Goal: Transaction & Acquisition: Purchase product/service

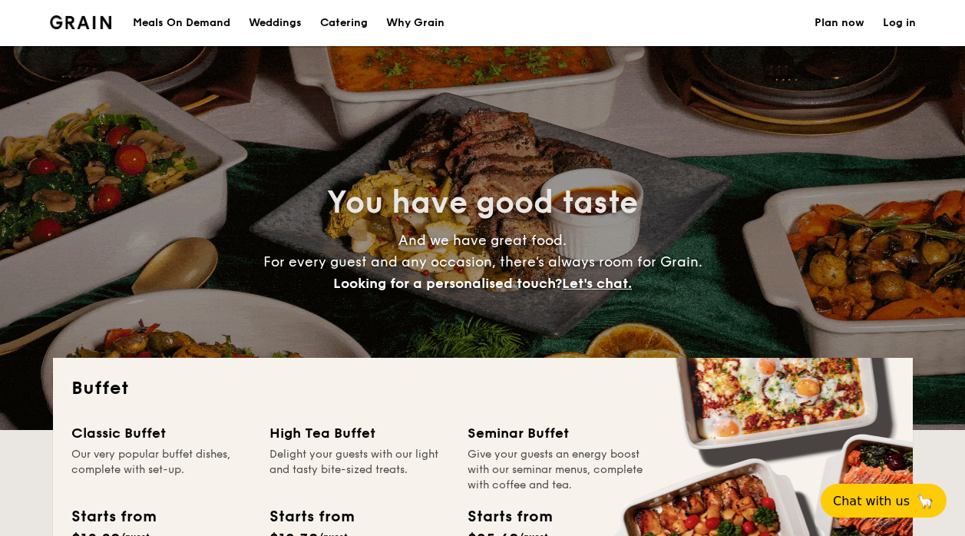
select select
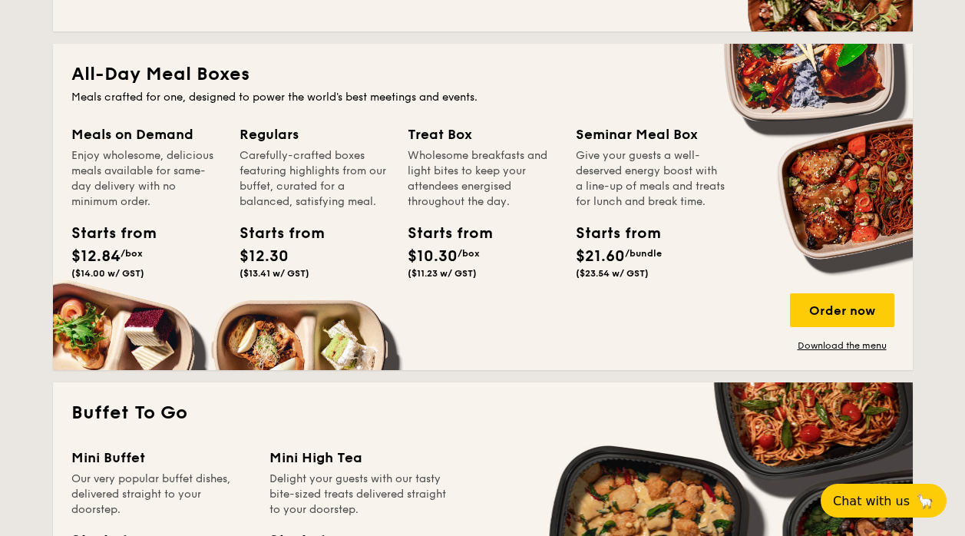
scroll to position [651, 0]
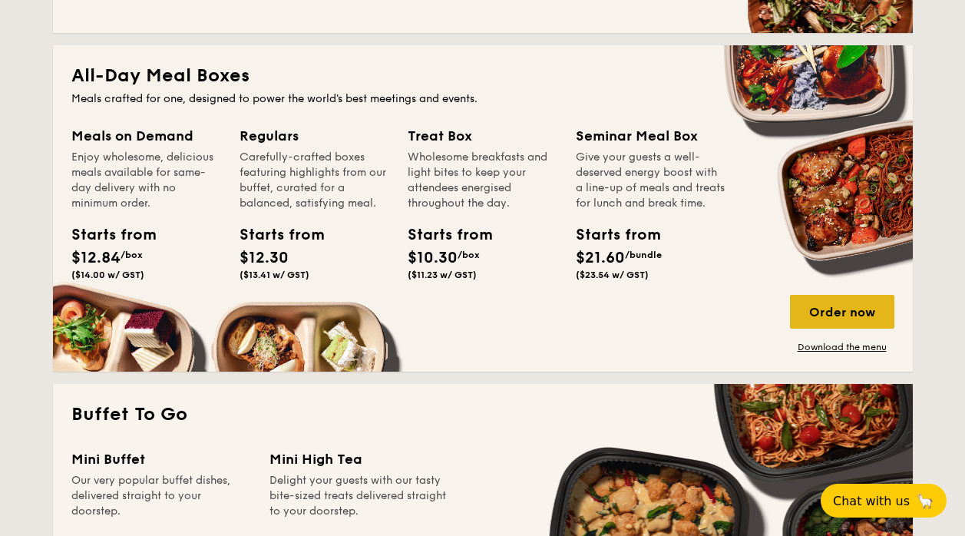
click at [823, 315] on div "Order now" at bounding box center [842, 312] width 104 height 34
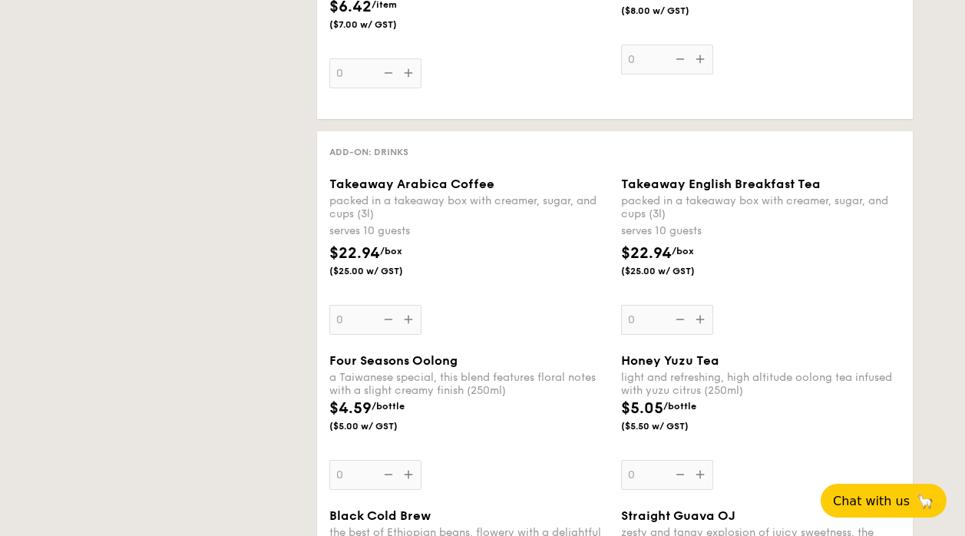
scroll to position [433, 0]
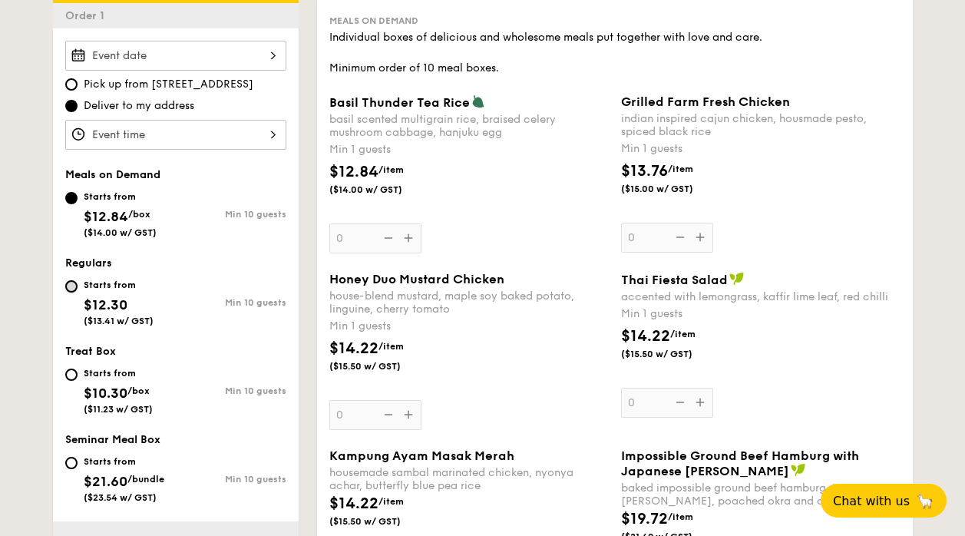
click at [65, 284] on input "Starts from $12.30 ($13.41 w/ GST) Min 10 guests" at bounding box center [71, 286] width 12 height 12
radio input "true"
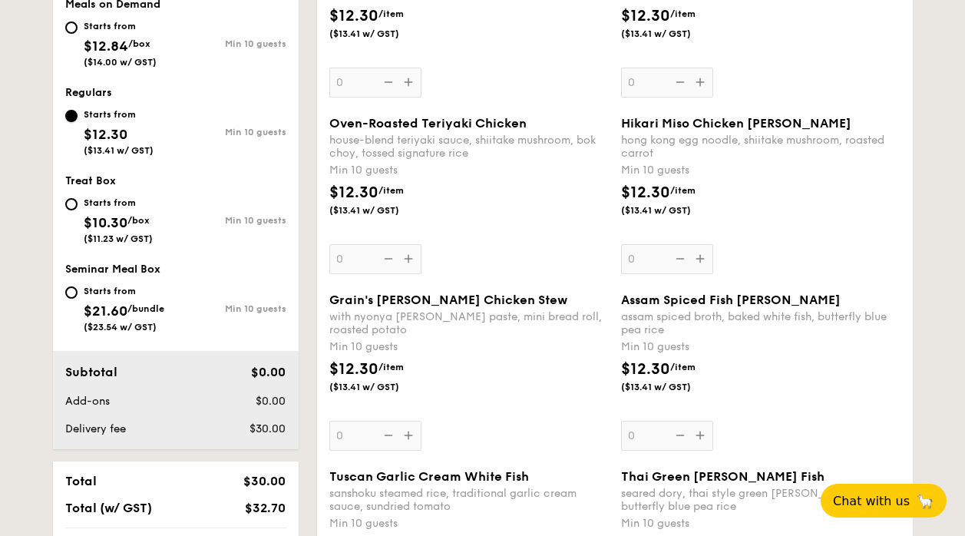
scroll to position [605, 0]
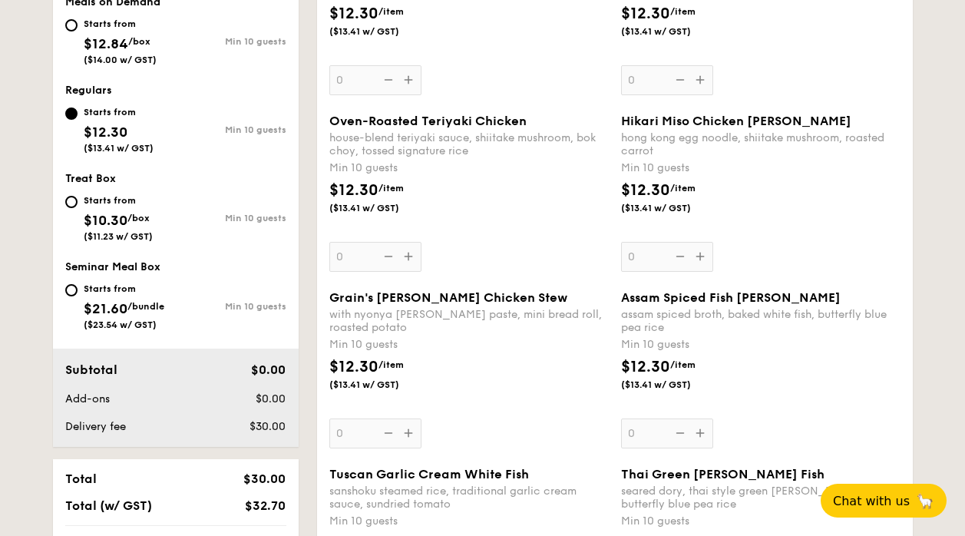
drag, startPoint x: 402, startPoint y: 252, endPoint x: 410, endPoint y: 255, distance: 8.3
click at [410, 255] on div "Oven-Roasted Teriyaki Chicken house-blend teriyaki sauce, shiitake mushroom, bo…" at bounding box center [468, 193] width 279 height 158
click at [410, 255] on input "0" at bounding box center [375, 257] width 92 height 30
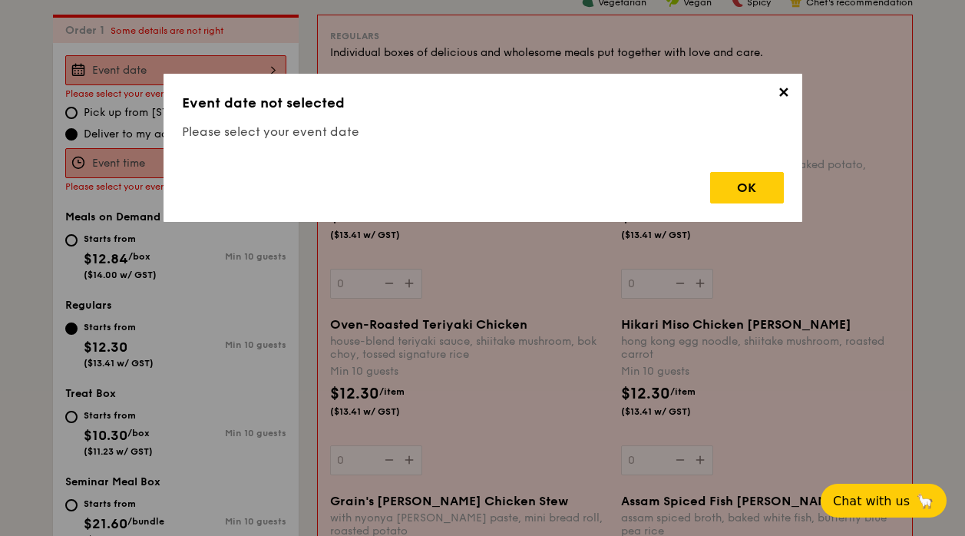
scroll to position [410, 0]
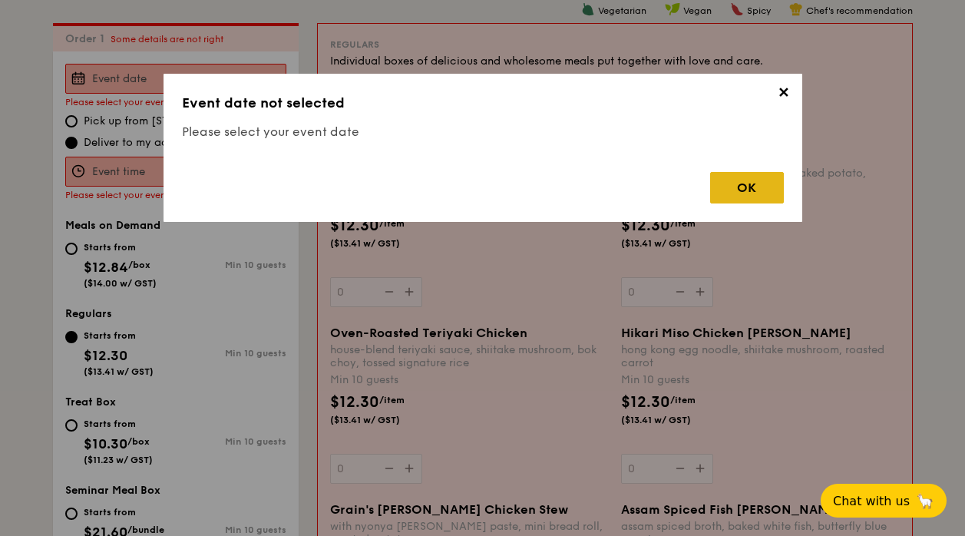
click at [744, 193] on div "OK" at bounding box center [747, 187] width 74 height 31
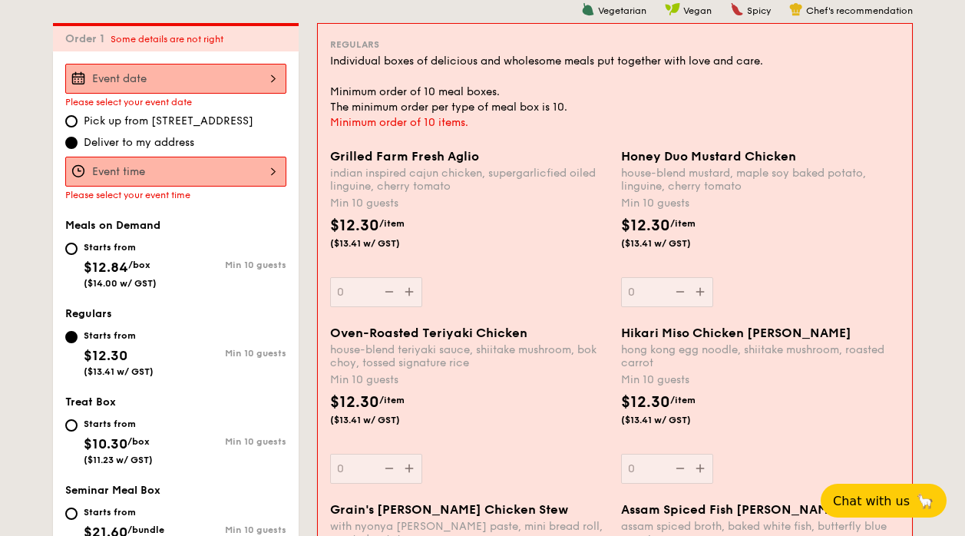
click at [178, 73] on input "Grilled Farm Fresh Aglio indian inspired cajun chicken, supergarlicfied oiled l…" at bounding box center [175, 79] width 221 height 30
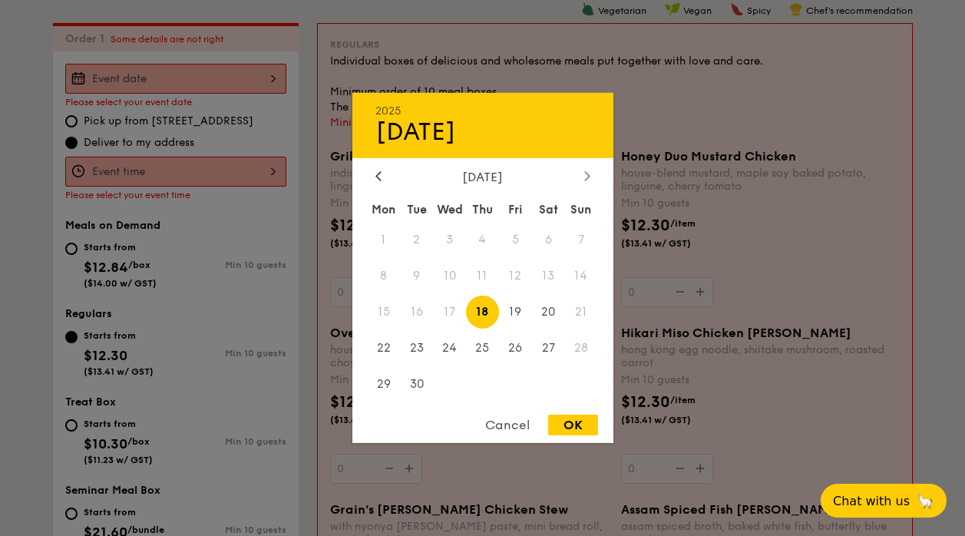
click at [586, 176] on icon at bounding box center [587, 175] width 6 height 10
click at [512, 269] on span "7" at bounding box center [515, 275] width 33 height 33
click at [568, 417] on div "OK" at bounding box center [573, 424] width 50 height 21
type input "Nov 07, 2025"
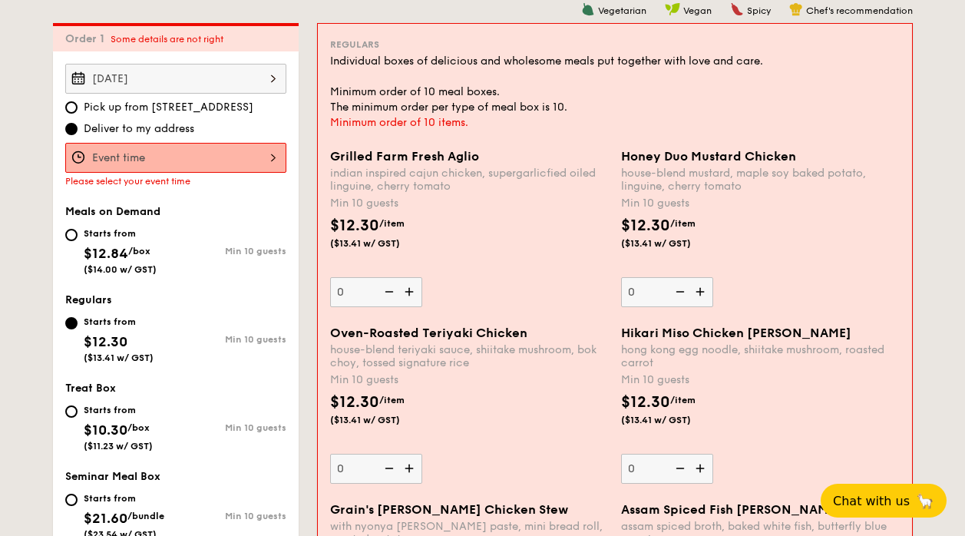
click at [164, 166] on input "Grilled Farm Fresh Aglio indian inspired cajun chicken, supergarlicfied oiled l…" at bounding box center [175, 158] width 221 height 30
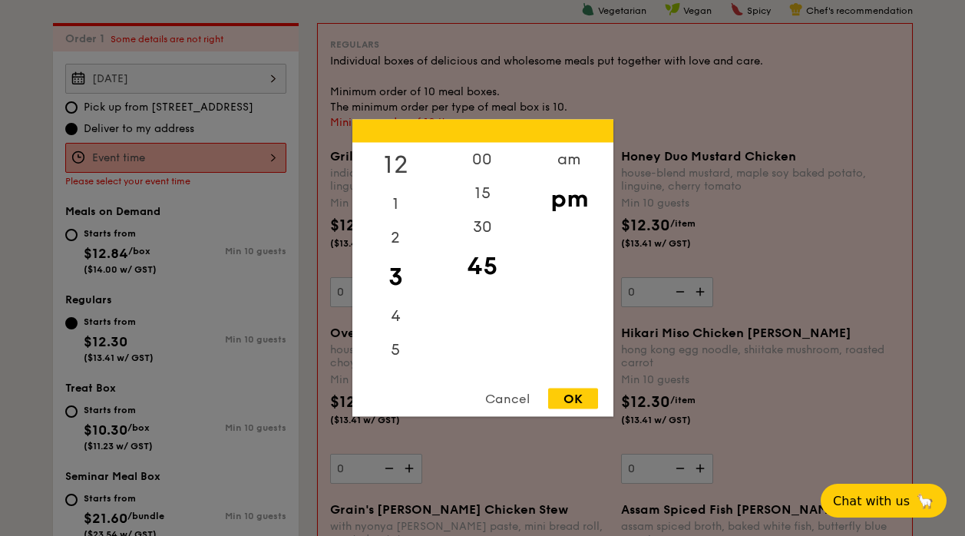
click at [398, 156] on div "12" at bounding box center [395, 165] width 87 height 45
click at [488, 163] on div "00" at bounding box center [482, 165] width 87 height 45
click at [567, 398] on div "OK" at bounding box center [573, 398] width 50 height 21
type input "12:00PM"
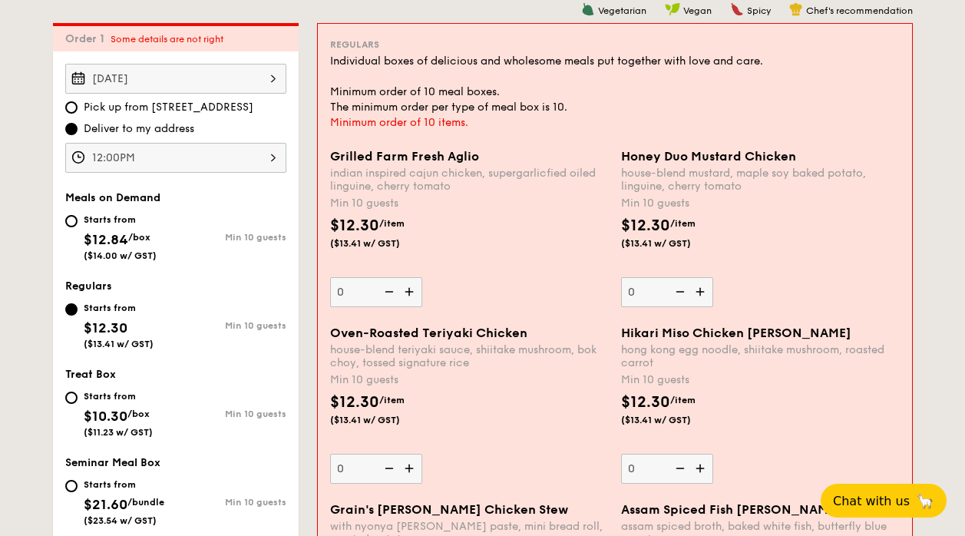
scroll to position [458, 0]
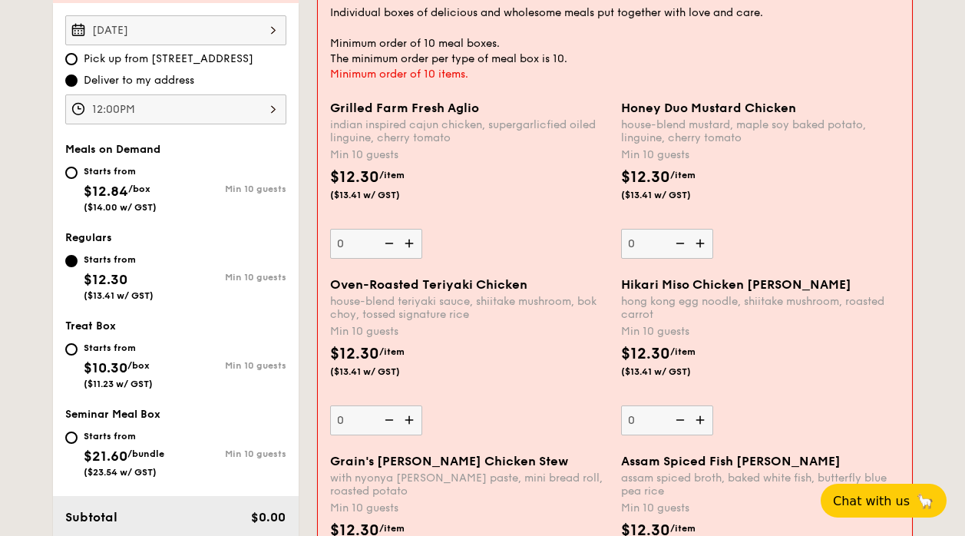
click at [409, 235] on img at bounding box center [410, 243] width 23 height 29
click at [409, 235] on input "0" at bounding box center [376, 244] width 92 height 30
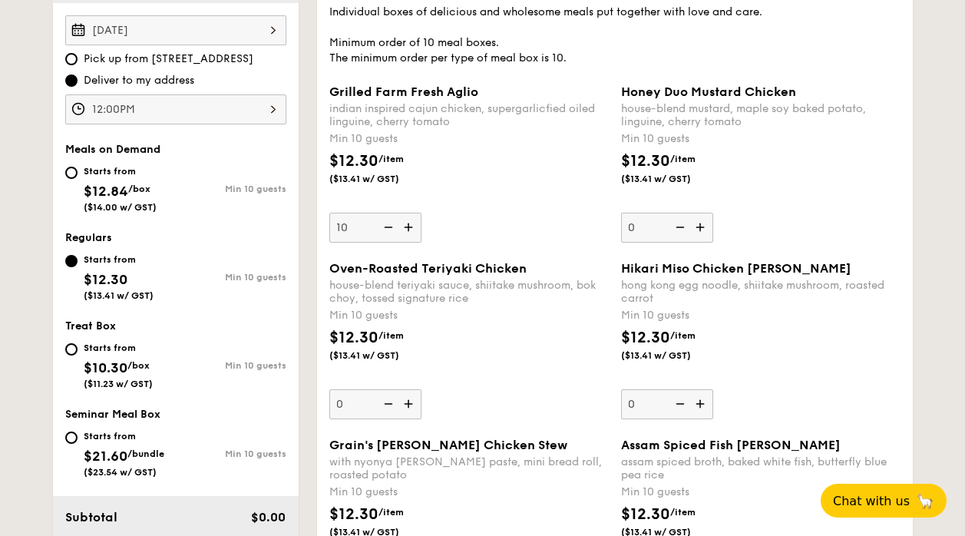
click at [391, 229] on img at bounding box center [386, 227] width 23 height 29
click at [391, 229] on input "10" at bounding box center [375, 228] width 92 height 30
type input "0"
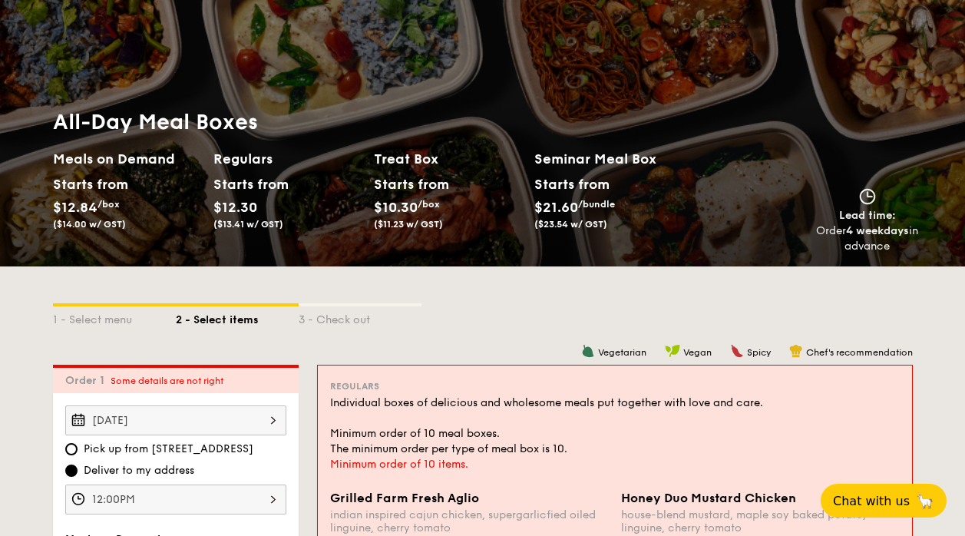
scroll to position [67, 0]
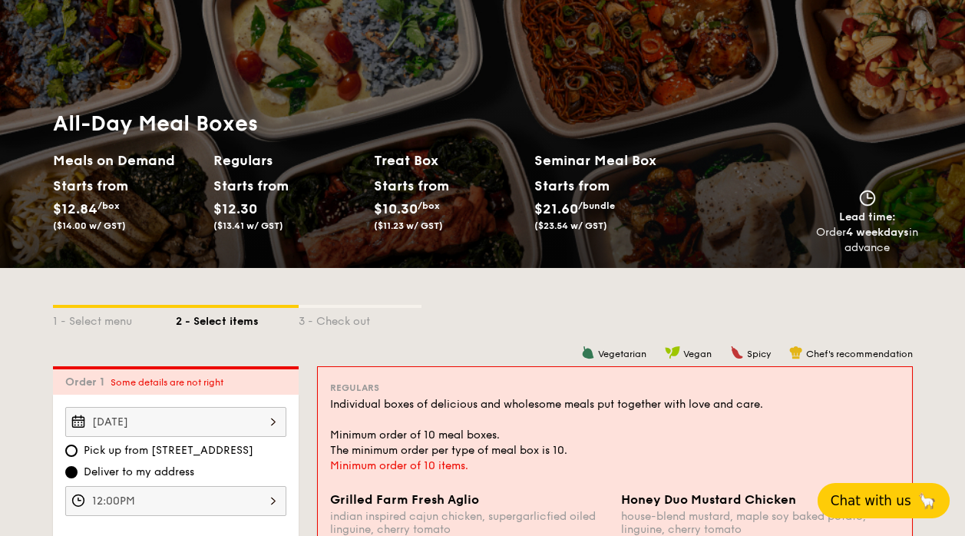
click at [854, 485] on button "Chat with us 🦙" at bounding box center [883, 500] width 132 height 35
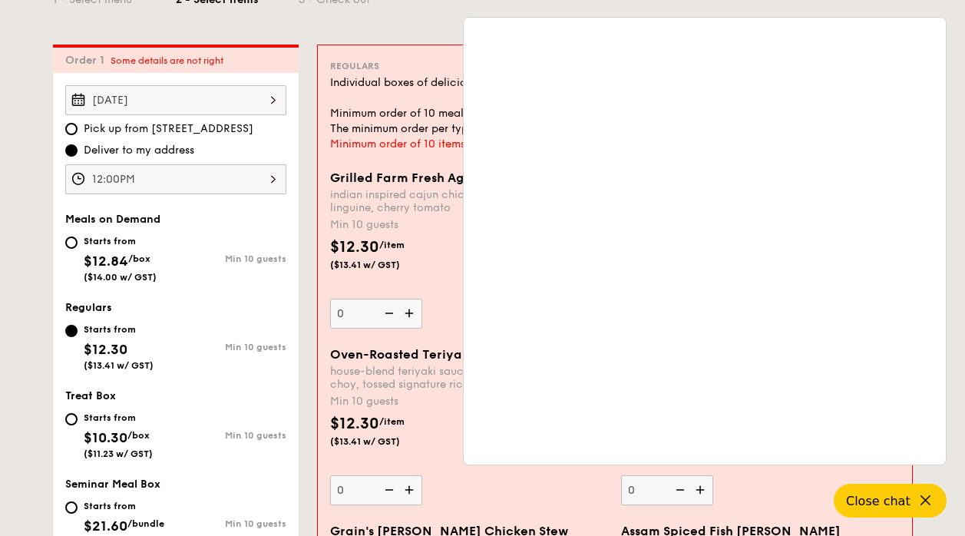
scroll to position [389, 0]
click at [919, 495] on icon at bounding box center [927, 500] width 18 height 18
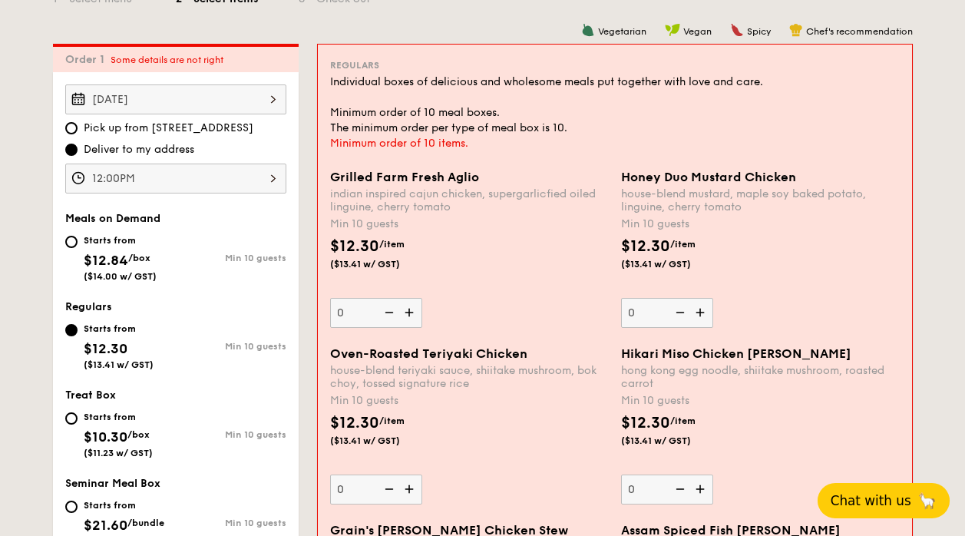
drag, startPoint x: 334, startPoint y: 81, endPoint x: 576, endPoint y: 138, distance: 249.1
click at [576, 138] on div "Regulars Individual boxes of delicious and wholesome meals put together with lo…" at bounding box center [614, 104] width 569 height 94
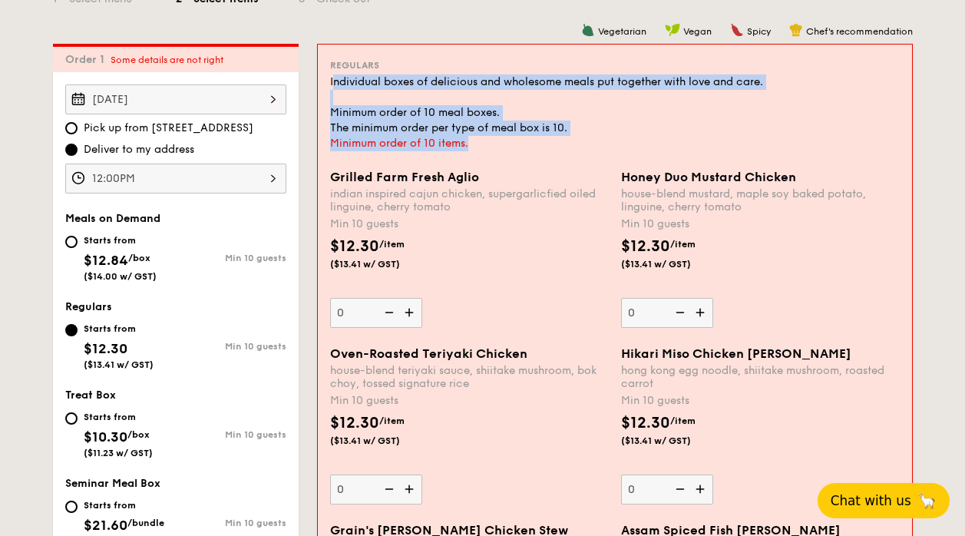
copy div "ndividual boxes of delicious and wholesome meals put together with love and car…"
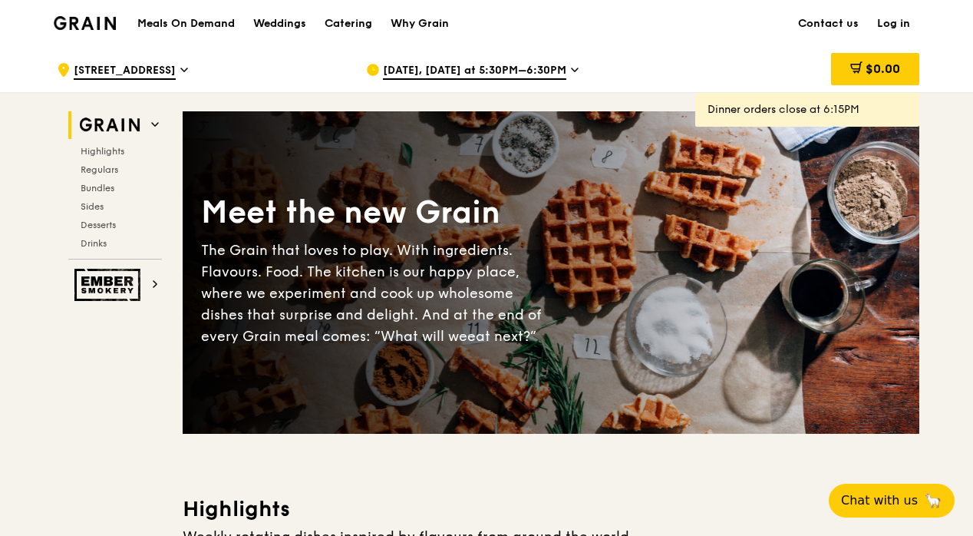
click at [196, 21] on h1 "Meals On Demand" at bounding box center [185, 23] width 97 height 15
click at [180, 21] on h1 "Meals On Demand" at bounding box center [185, 23] width 97 height 15
drag, startPoint x: 181, startPoint y: 21, endPoint x: 152, endPoint y: 23, distance: 29.3
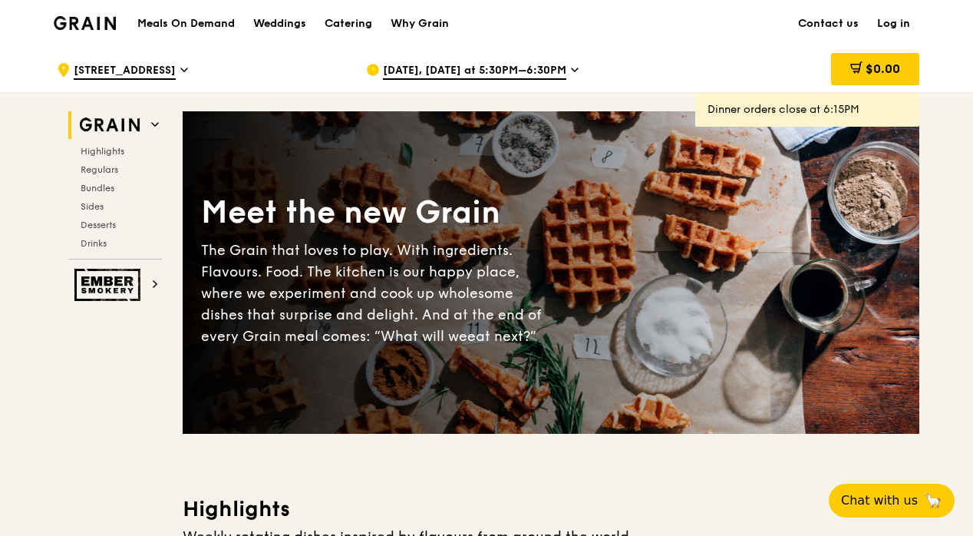
click at [151, 23] on h1 "Meals On Demand" at bounding box center [185, 23] width 97 height 15
click at [298, 26] on div "Weddings" at bounding box center [279, 24] width 53 height 46
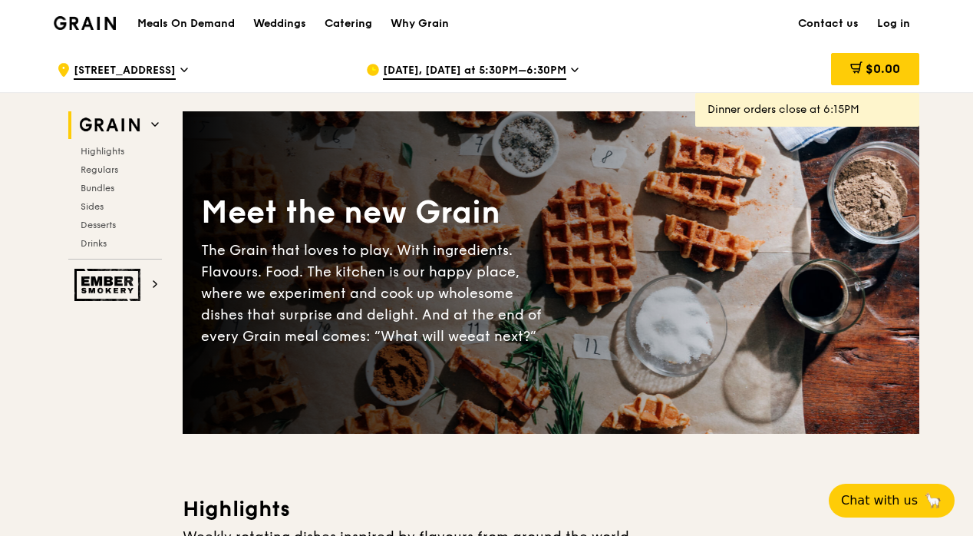
click at [202, 28] on h1 "Meals On Demand" at bounding box center [185, 23] width 97 height 15
click at [347, 12] on div "Catering" at bounding box center [349, 24] width 48 height 46
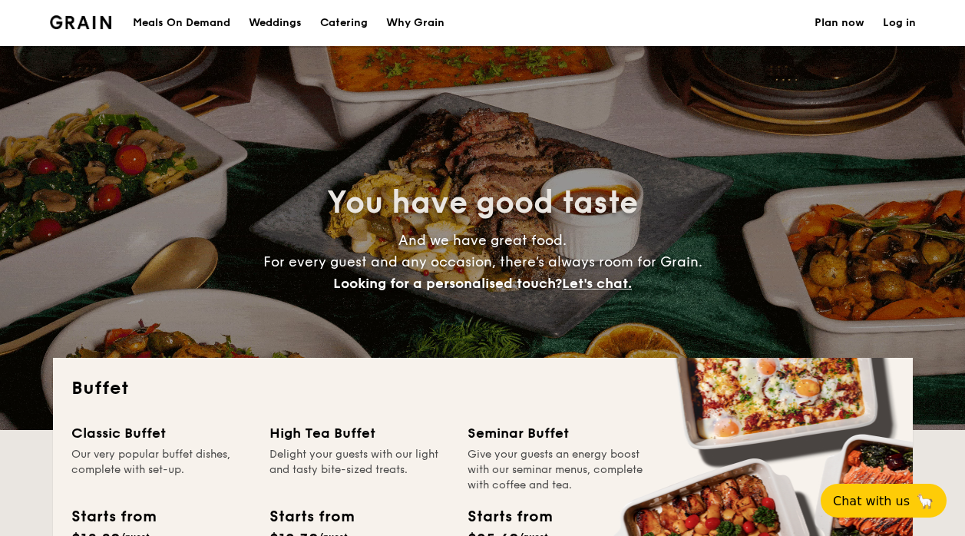
select select
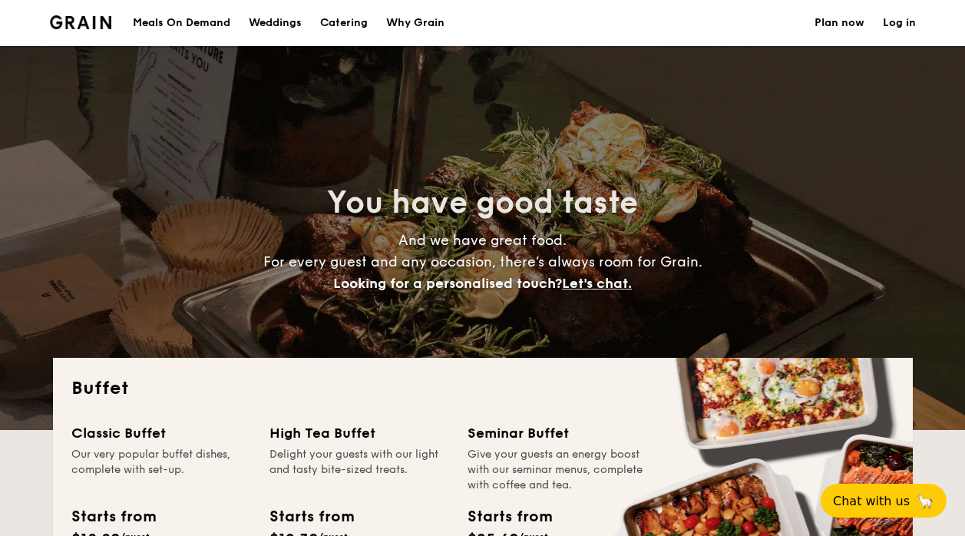
click at [181, 20] on div "Meals On Demand" at bounding box center [181, 23] width 97 height 46
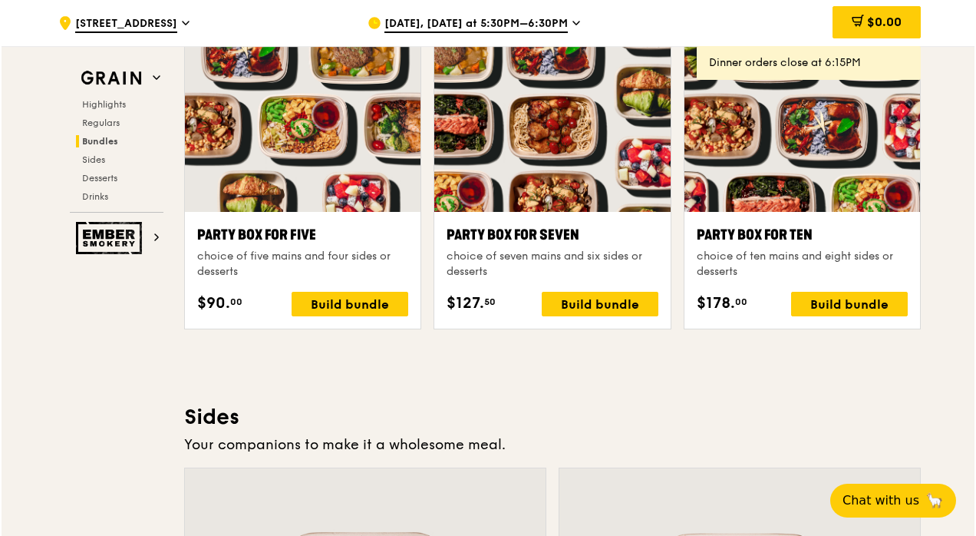
scroll to position [3067, 0]
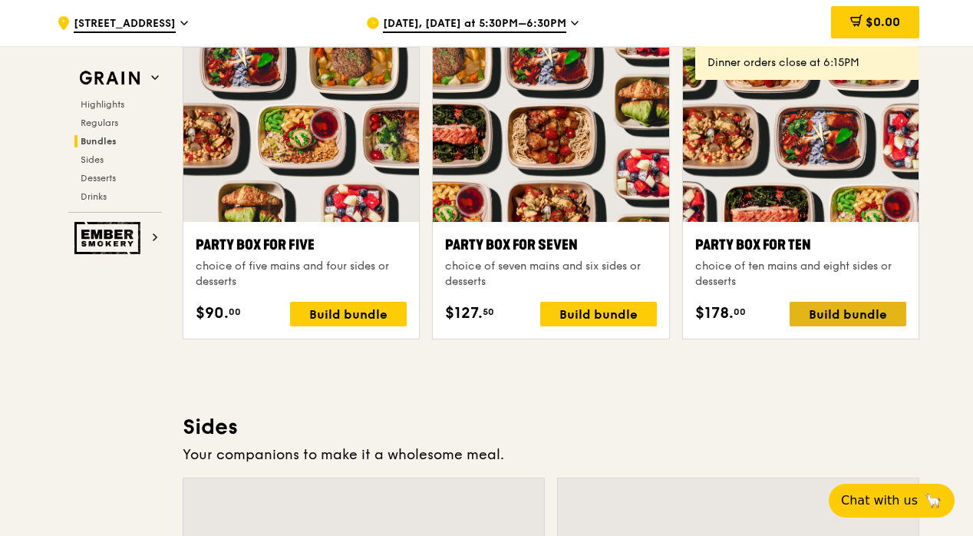
click at [861, 311] on div "Build bundle" at bounding box center [848, 314] width 117 height 25
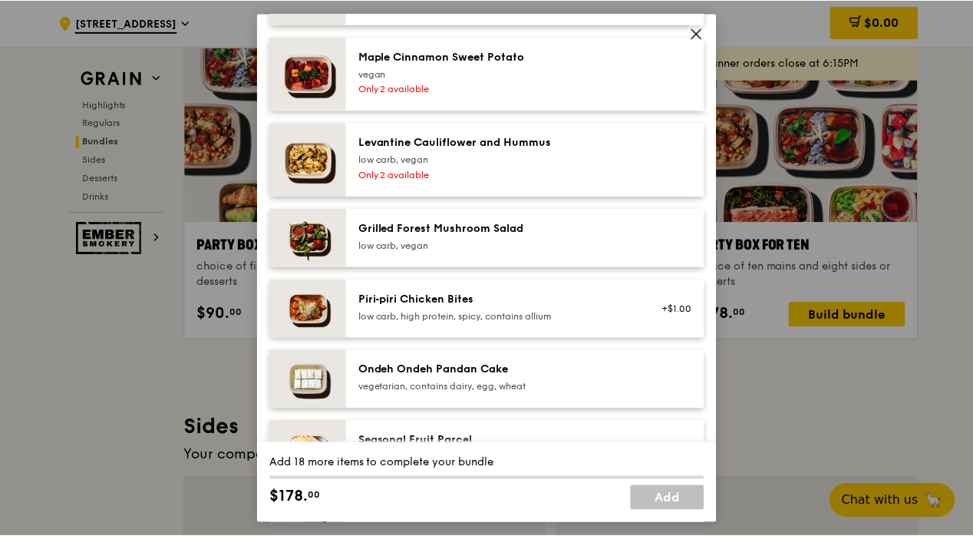
scroll to position [1079, 0]
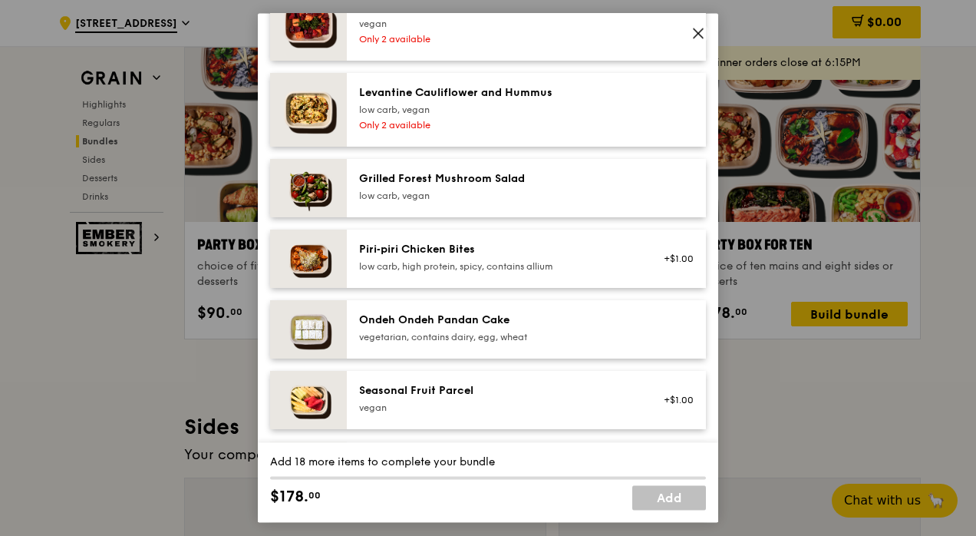
click at [703, 35] on icon at bounding box center [698, 33] width 14 height 14
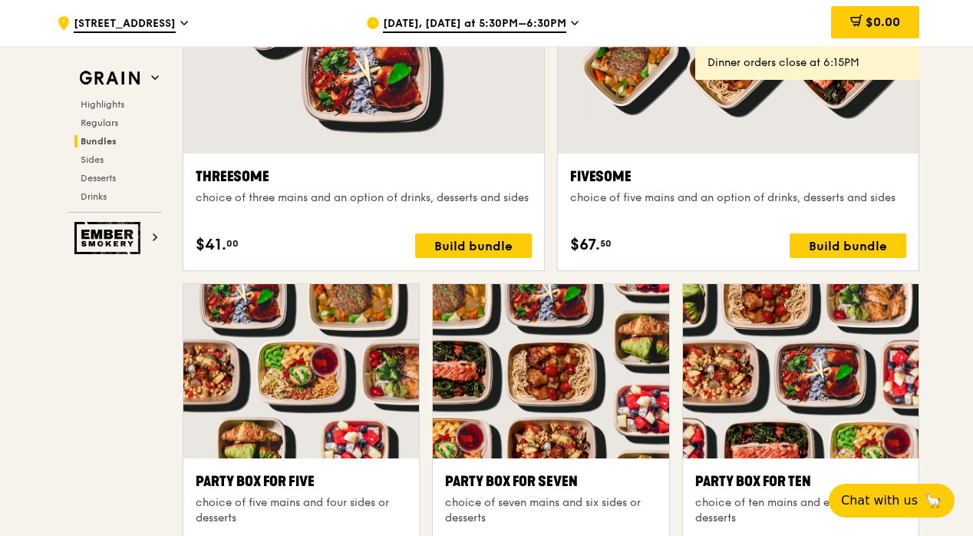
scroll to position [2806, 0]
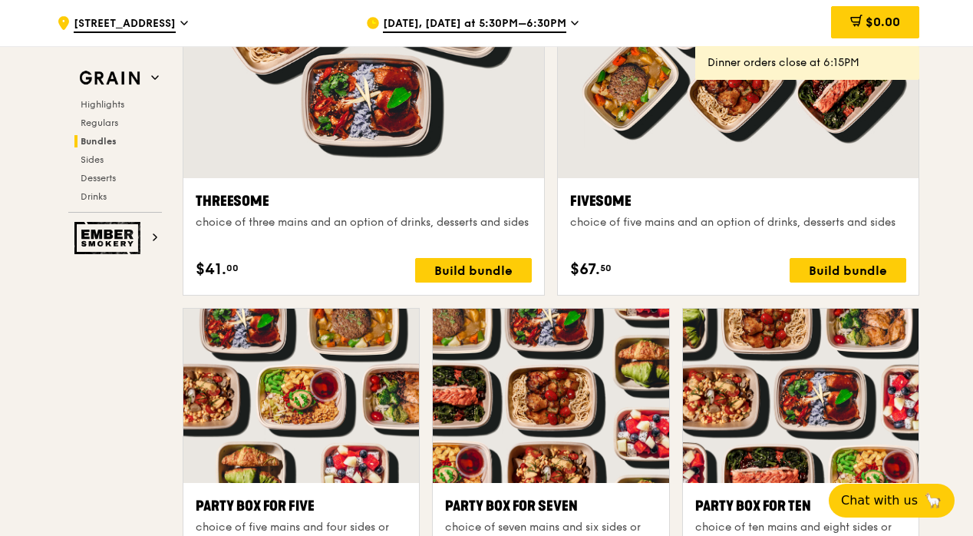
click at [536, 14] on div "[DATE], [DATE] at 5:30PM–6:30PM" at bounding box center [508, 23] width 285 height 46
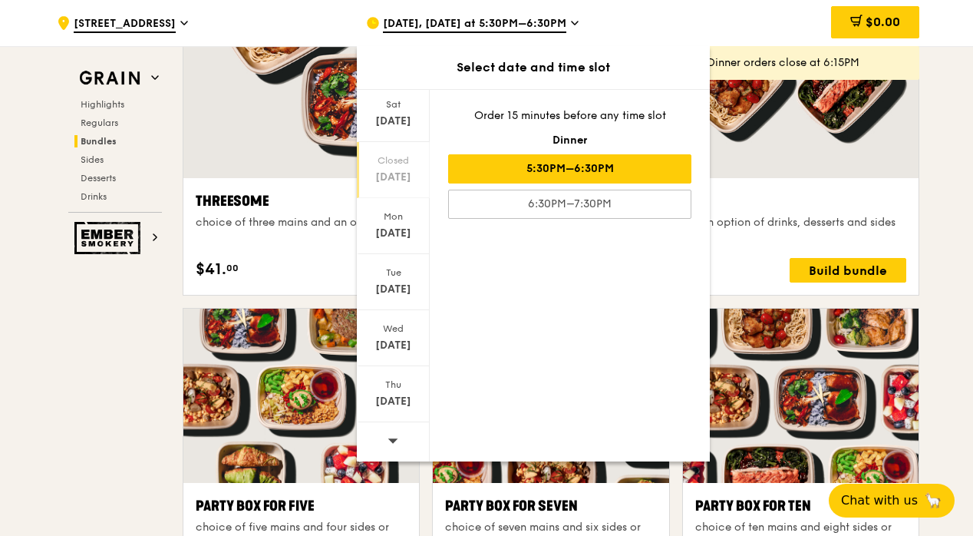
scroll to position [2839, 0]
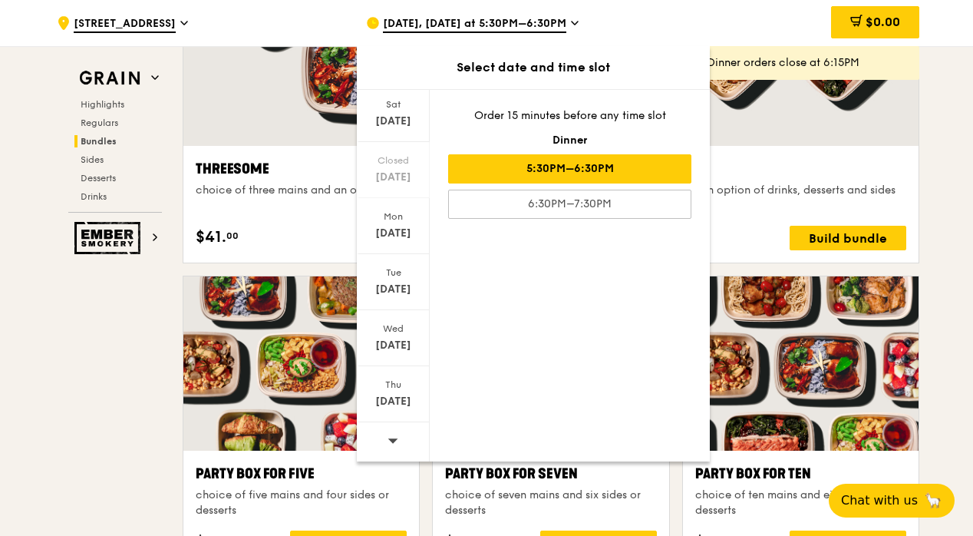
click at [393, 431] on span at bounding box center [393, 440] width 11 height 36
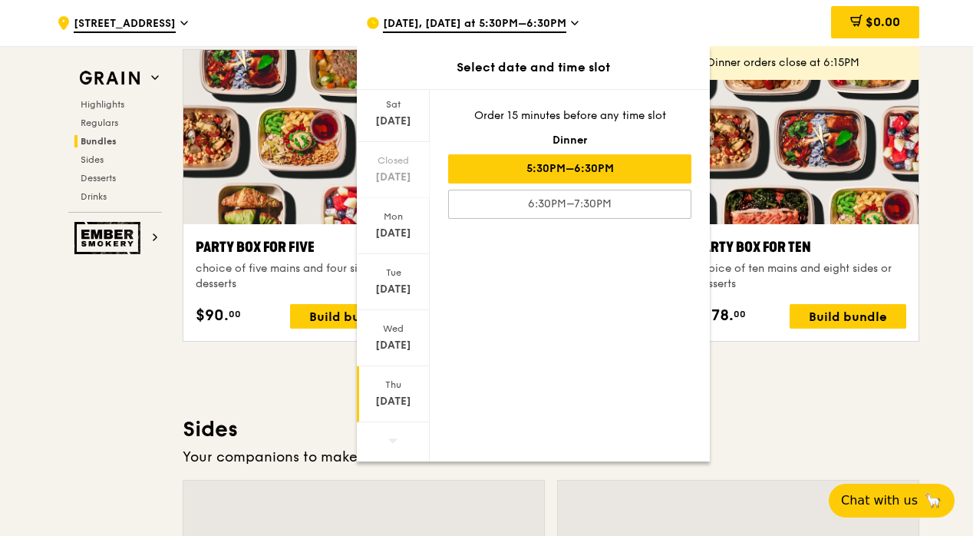
scroll to position [3067, 0]
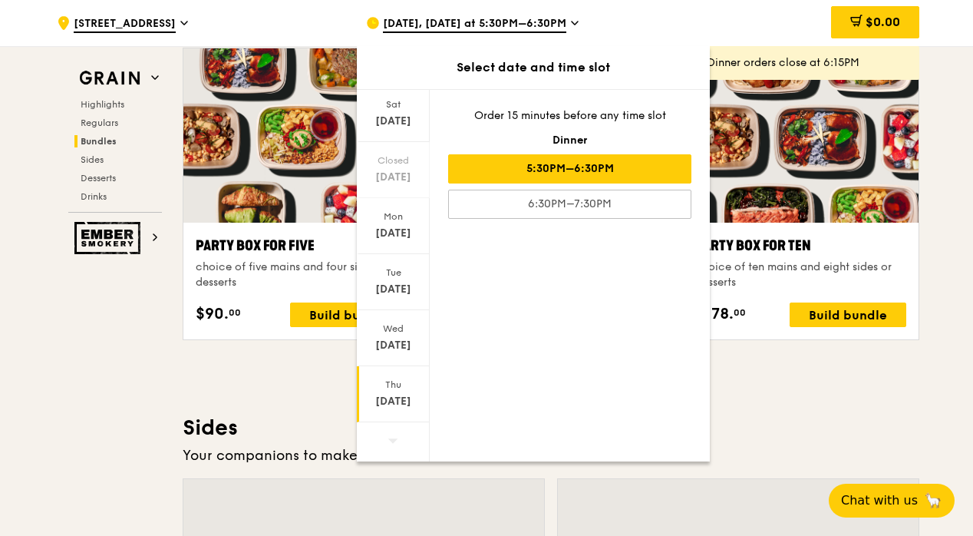
click at [387, 408] on div "[DATE]" at bounding box center [393, 401] width 68 height 15
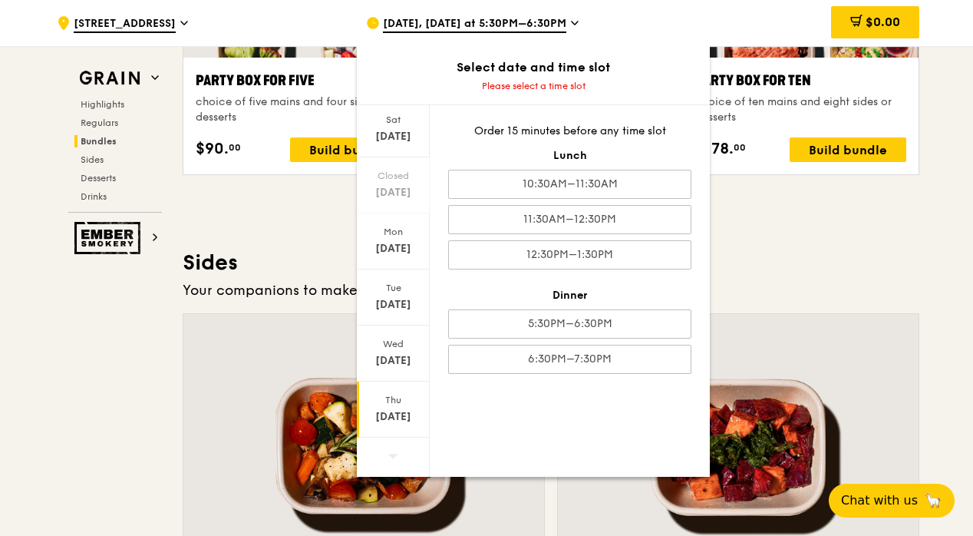
scroll to position [3234, 0]
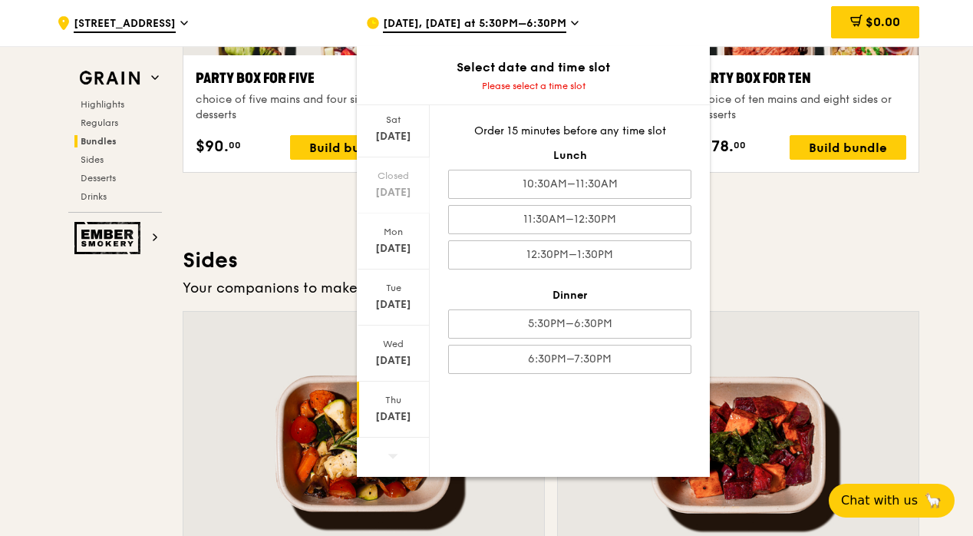
click at [741, 214] on div "Highlights Weekly rotating dishes inspired by flavours from around the world. W…" at bounding box center [551, 276] width 737 height 6032
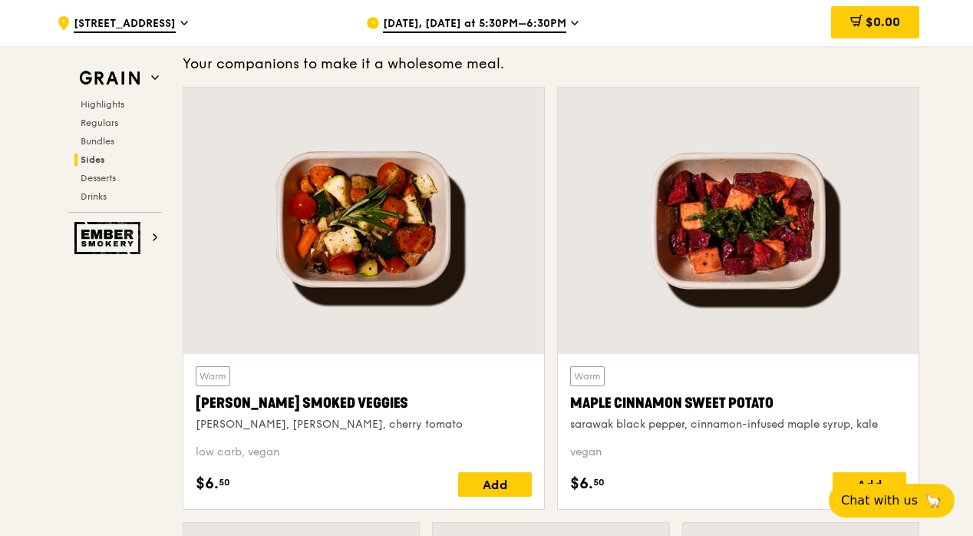
scroll to position [3460, 0]
